Goal: Information Seeking & Learning: Understand process/instructions

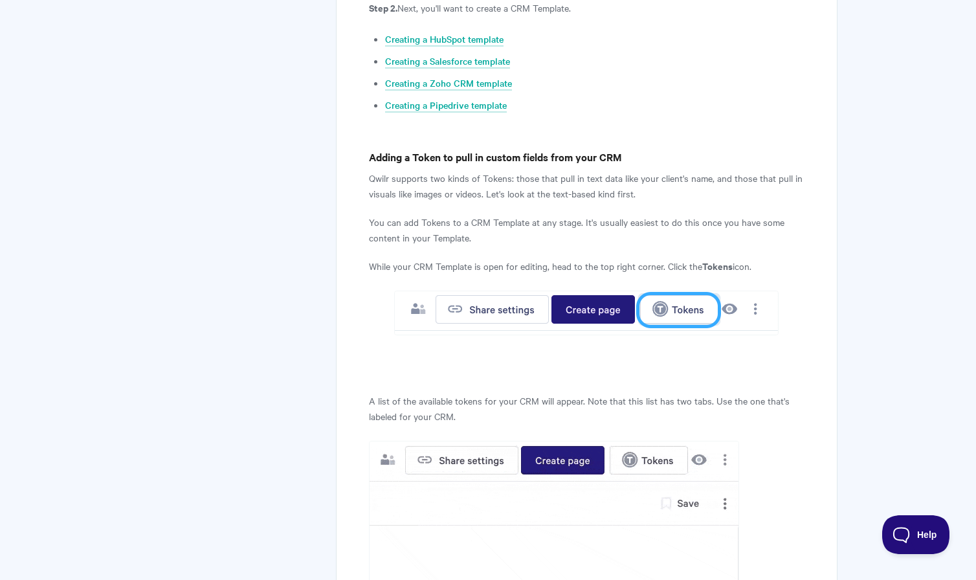
scroll to position [773, 0]
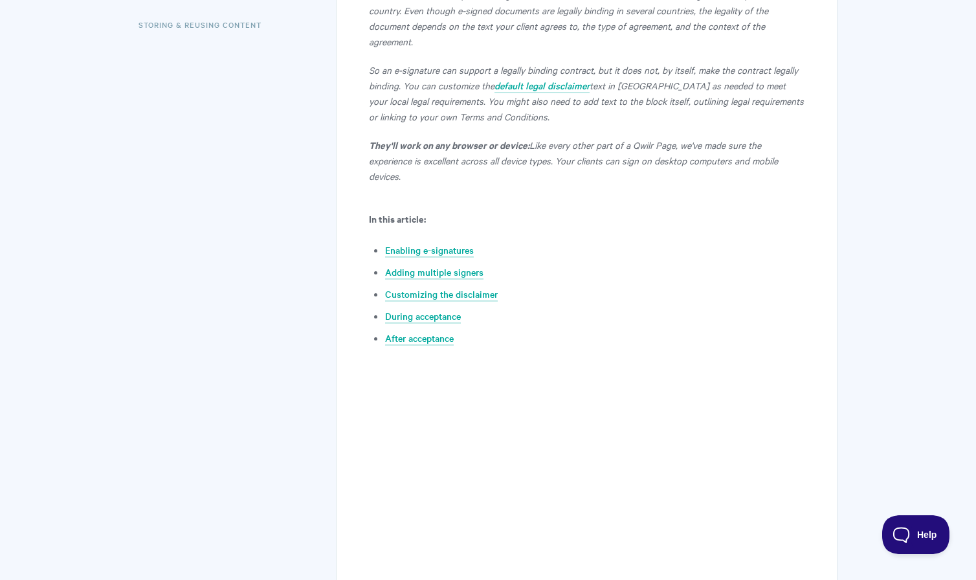
scroll to position [482, 0]
click at [456, 264] on link "Adding multiple signers" at bounding box center [434, 271] width 98 height 14
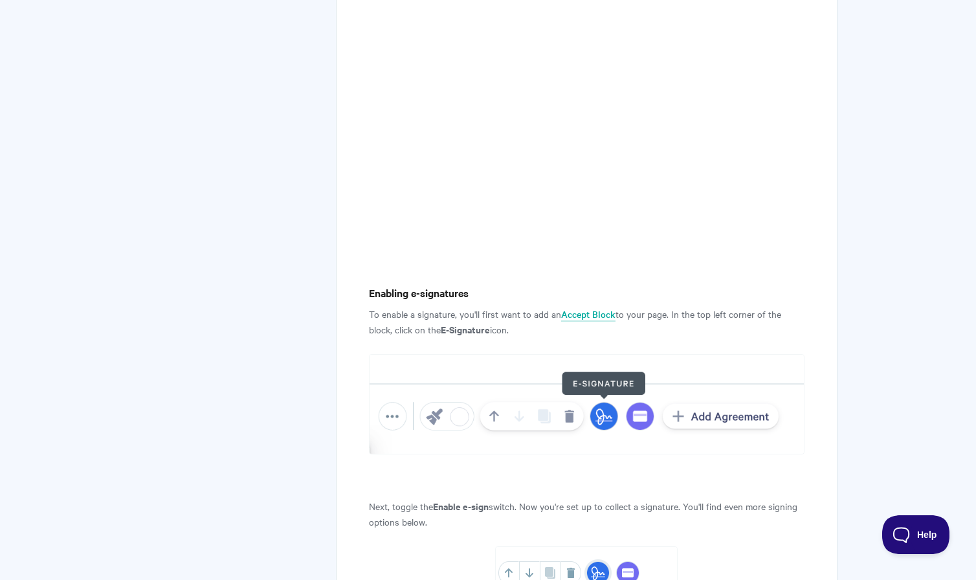
scroll to position [870, 0]
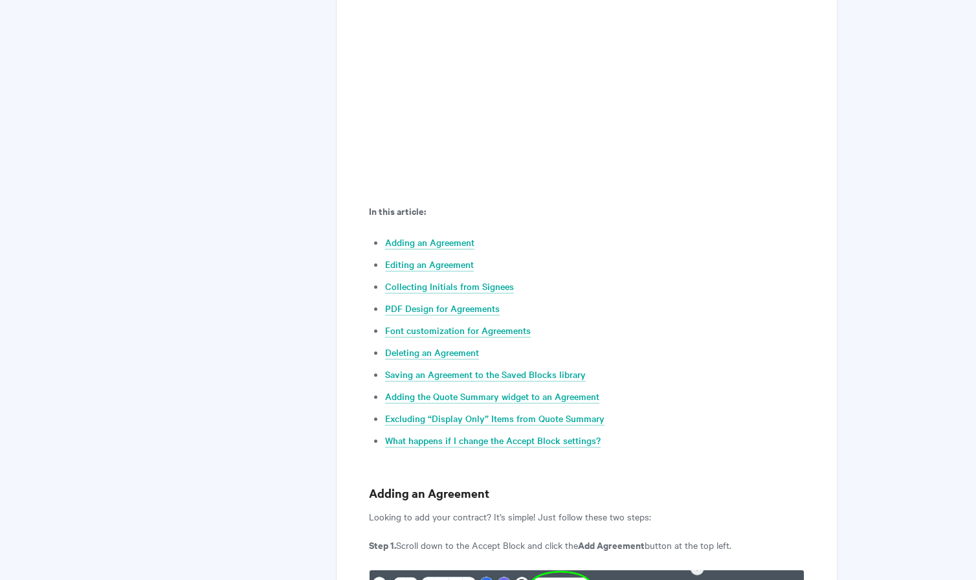
scroll to position [532, 0]
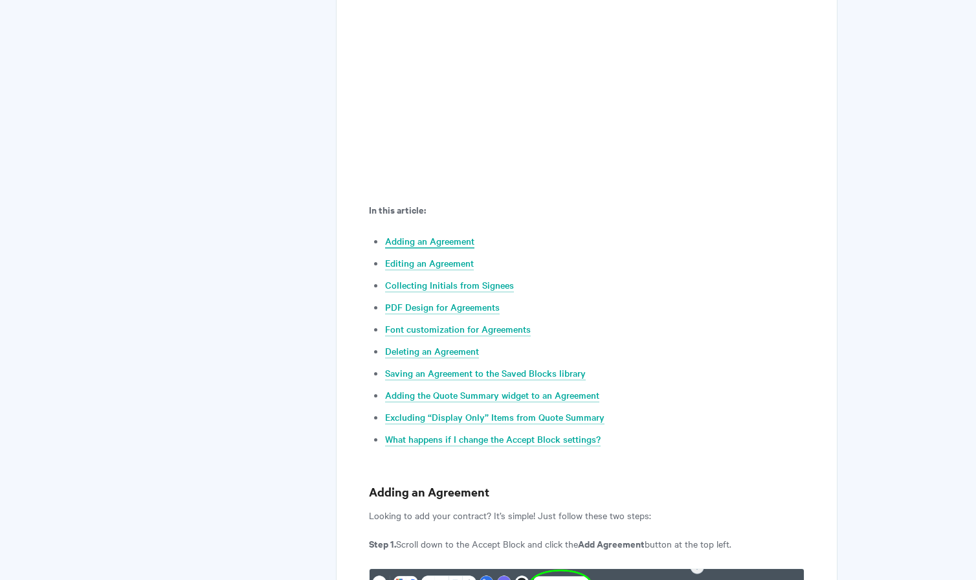
click at [449, 243] on link "Adding an Agreement" at bounding box center [429, 241] width 89 height 14
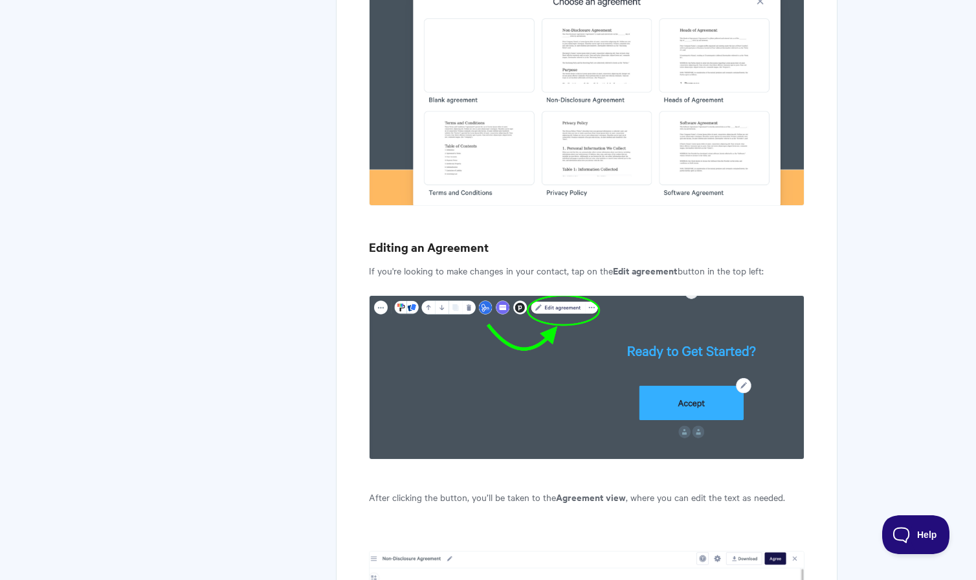
scroll to position [1091, 0]
